Goal: Task Accomplishment & Management: Manage account settings

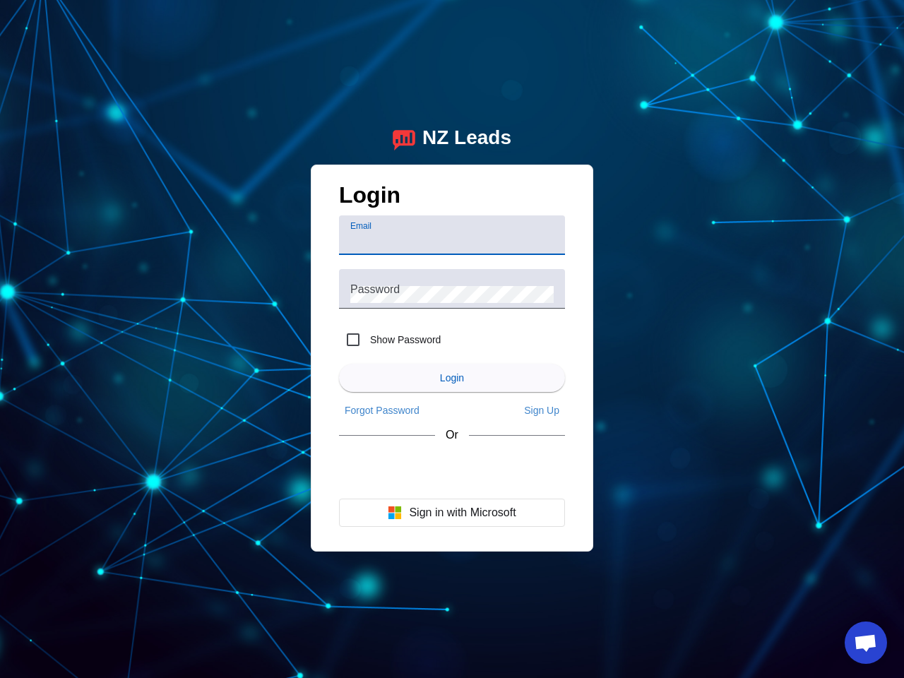
click at [452, 235] on input "Email" at bounding box center [451, 240] width 203 height 17
click at [390, 340] on label "Show Password" at bounding box center [403, 340] width 73 height 14
click at [367, 340] on input "Show Password" at bounding box center [353, 340] width 28 height 28
click at [353, 340] on input "Show Password" at bounding box center [353, 340] width 28 height 28
checkbox input "false"
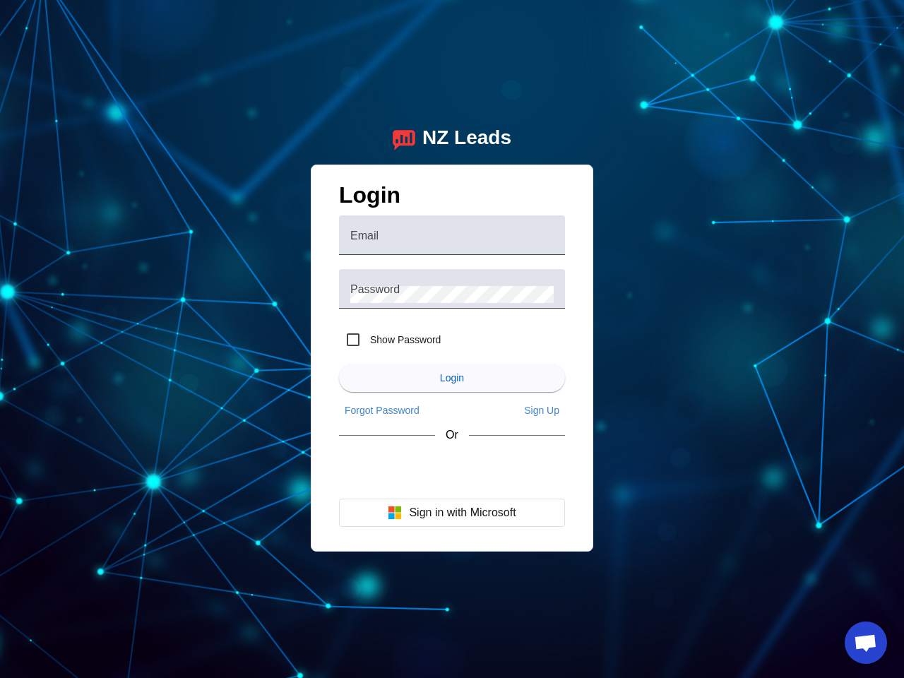
click at [452, 378] on span "Login" at bounding box center [452, 377] width 24 height 11
click at [382, 410] on app-main-login "NZ Leads Login Email Password Show Password Login Forgot Password Sign Up Or Si…" at bounding box center [452, 339] width 904 height 678
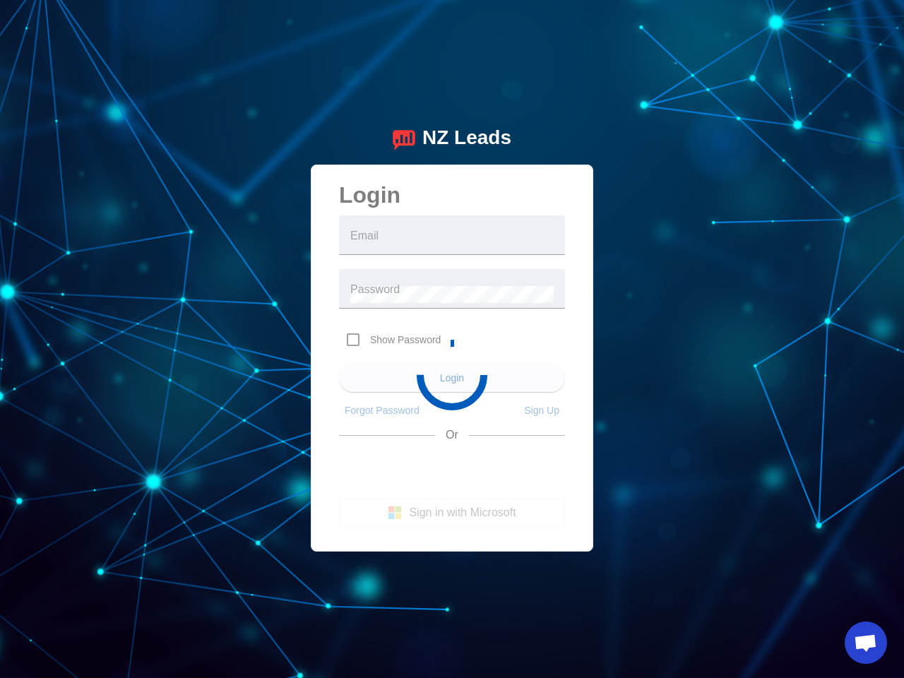
click at [542, 410] on app-main-login "NZ Leads Login Email Password Show Password Login Forgot Password Sign Up Or Si…" at bounding box center [452, 339] width 904 height 678
click at [452, 513] on app-main-login "NZ Leads Login Email Password Show Password Login Forgot Password Sign Up Or Si…" at bounding box center [452, 339] width 904 height 678
click at [866, 643] on span "Open chat" at bounding box center [865, 644] width 23 height 20
